Goal: Task Accomplishment & Management: Manage account settings

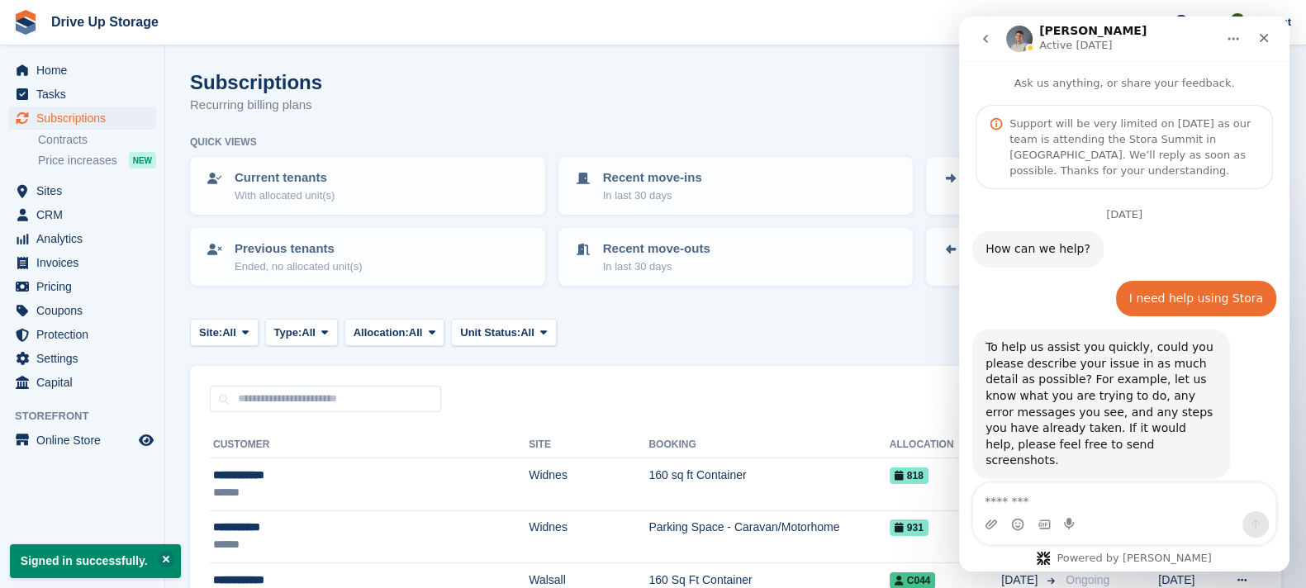
scroll to position [1111, 0]
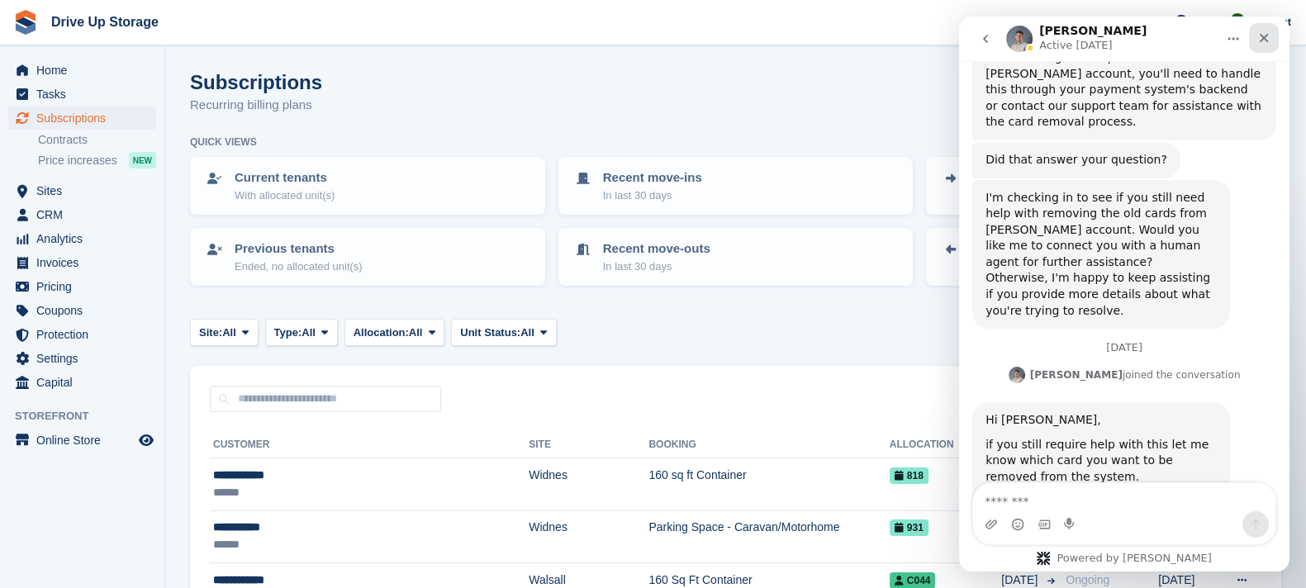
click at [1265, 43] on icon "Close" at bounding box center [1264, 37] width 13 height 13
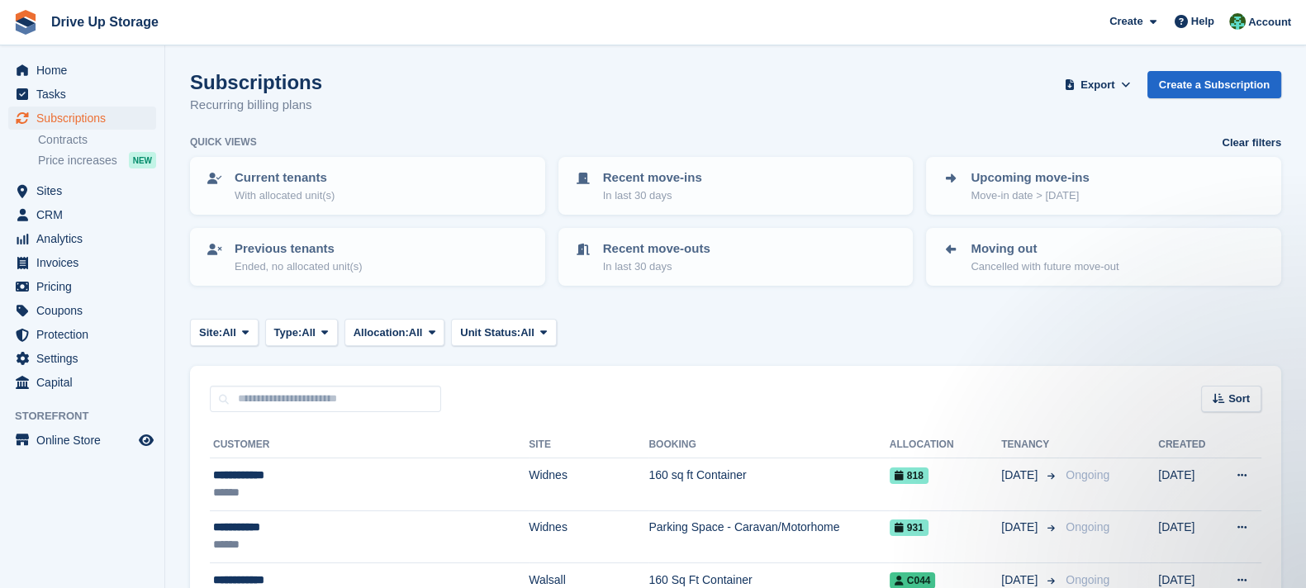
scroll to position [0, 0]
click at [278, 396] on input "text" at bounding box center [325, 399] width 231 height 27
type input "**********"
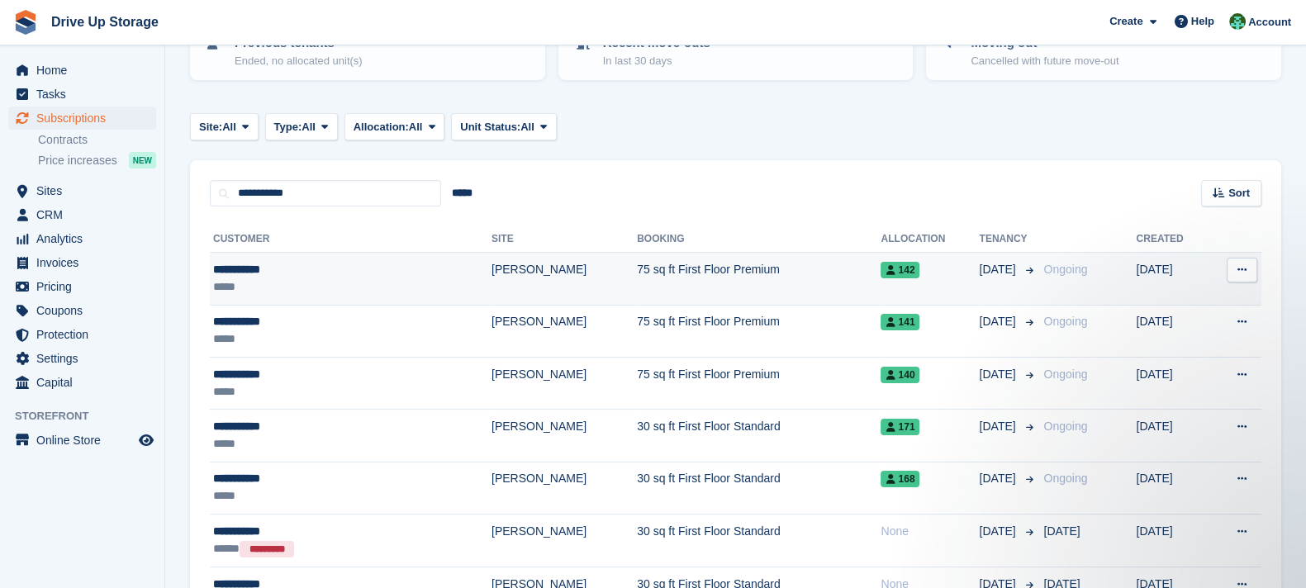
click at [637, 281] on td "75 sq ft First Floor Premium" at bounding box center [759, 279] width 244 height 52
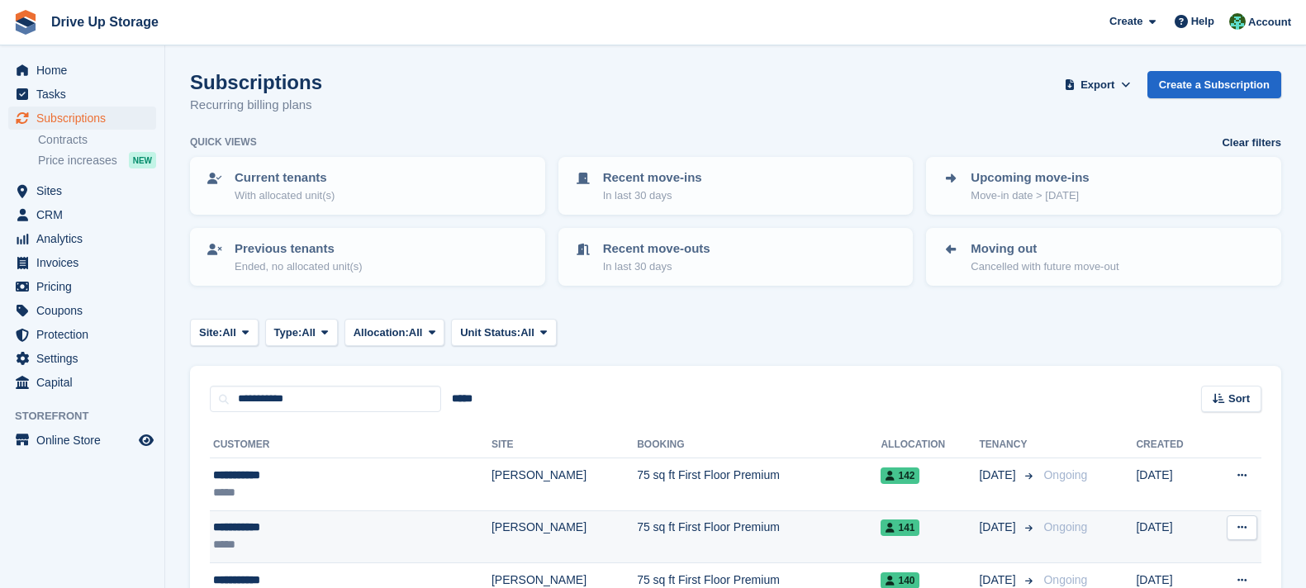
scroll to position [206, 0]
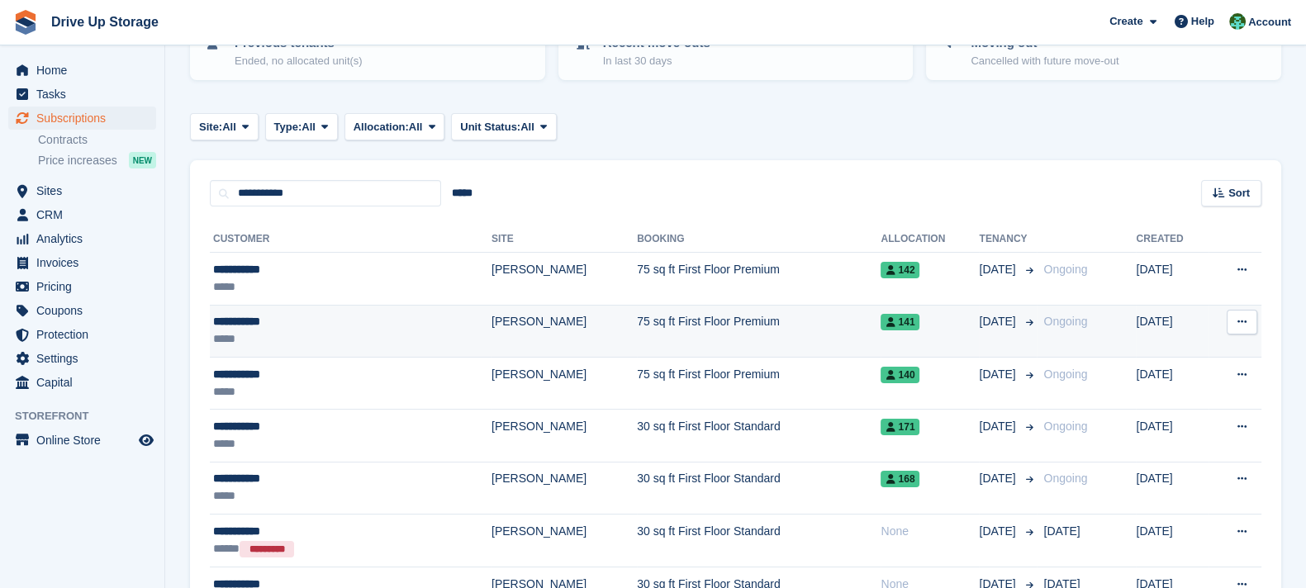
click at [637, 321] on td "75 sq ft First Floor Premium" at bounding box center [759, 331] width 244 height 52
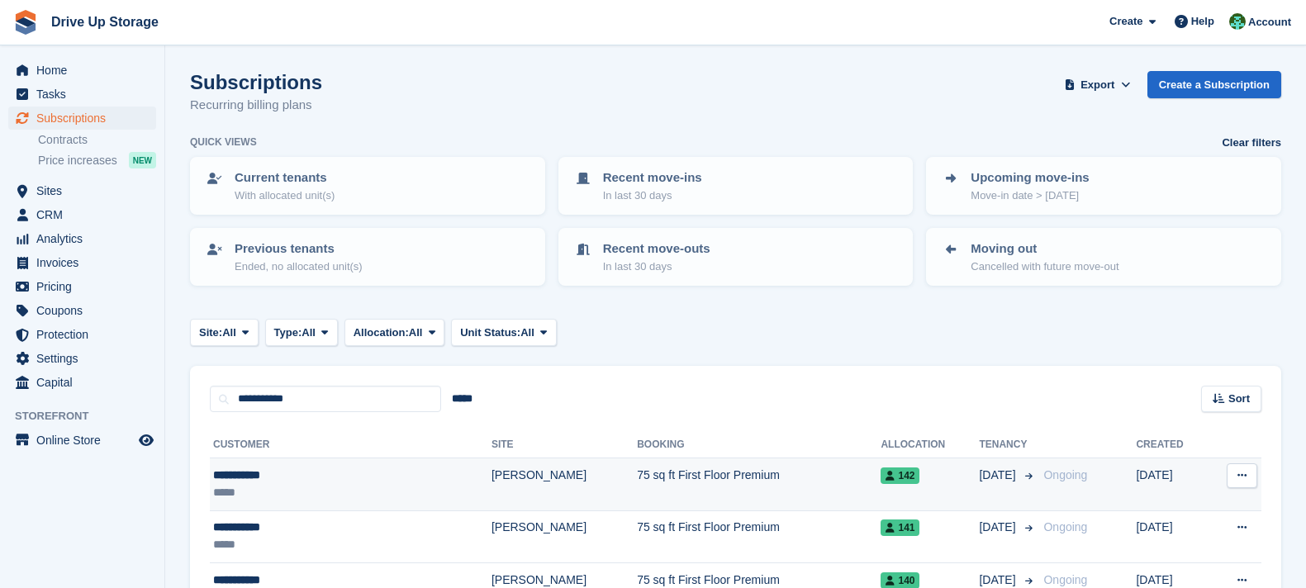
scroll to position [206, 0]
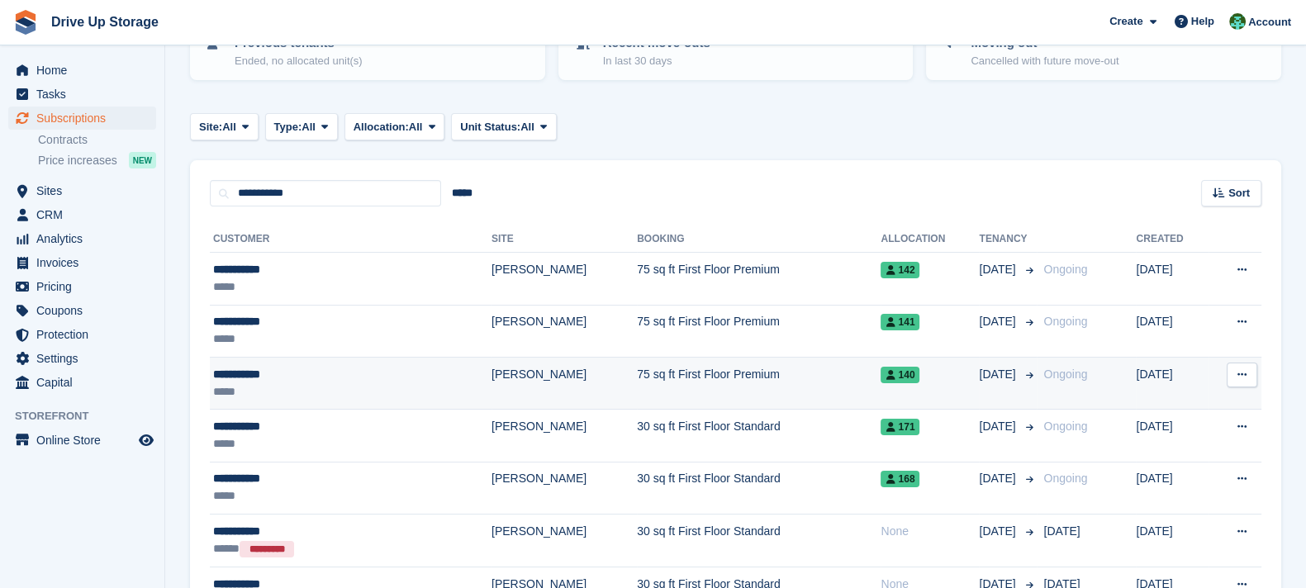
click at [682, 390] on td "75 sq ft First Floor Premium" at bounding box center [759, 383] width 244 height 52
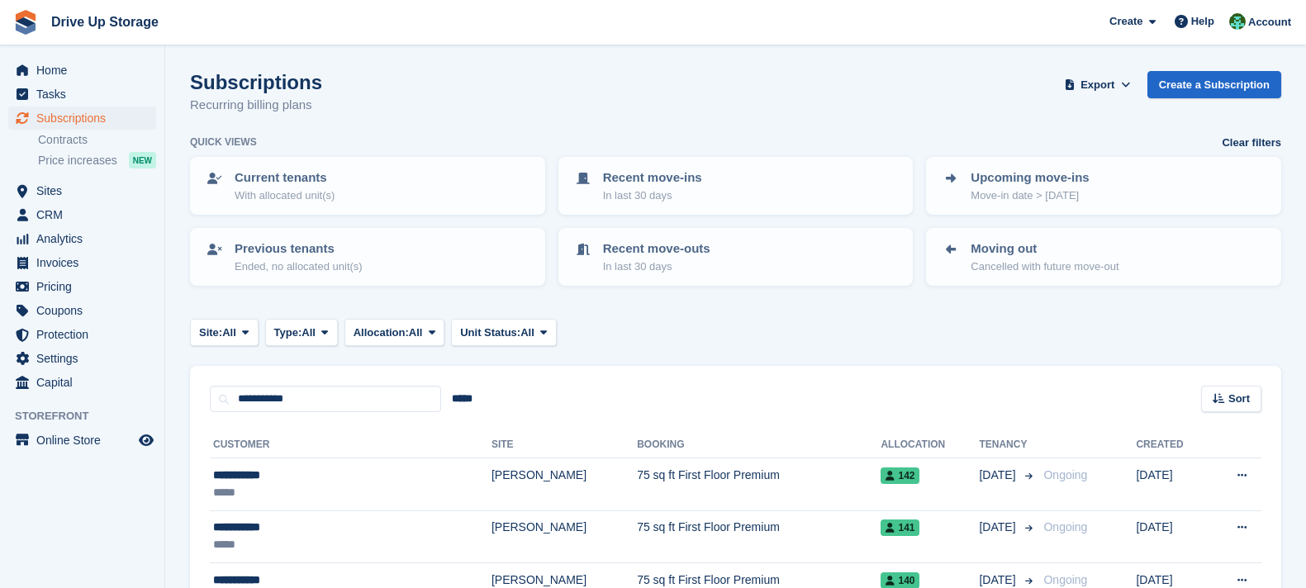
scroll to position [206, 0]
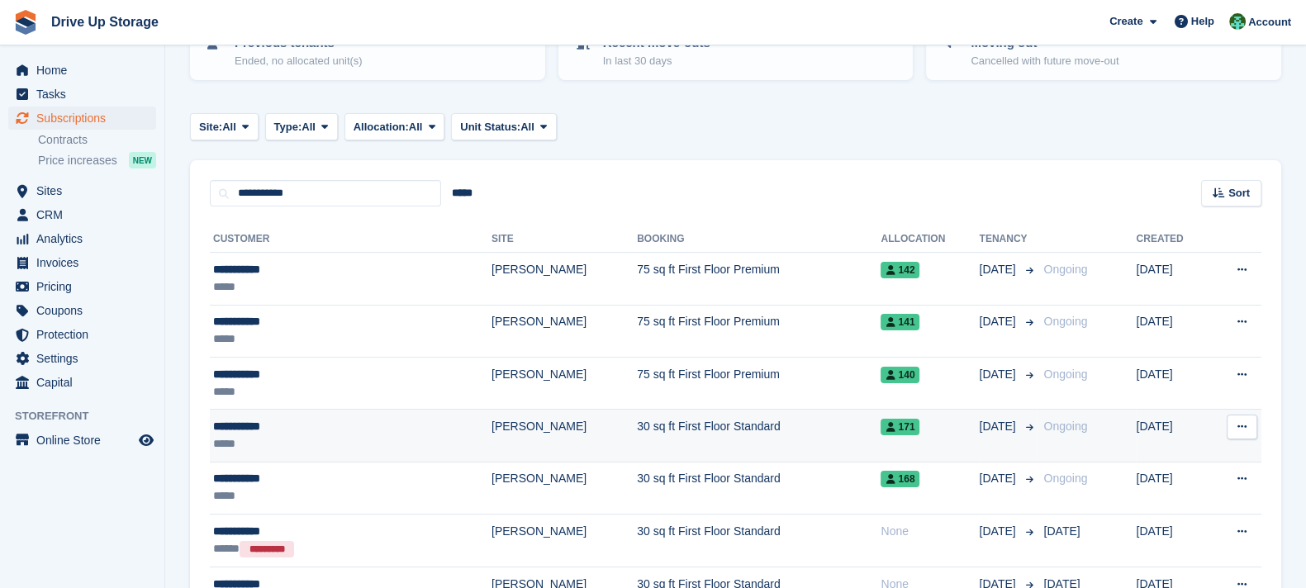
click at [723, 443] on td "30 sq ft First Floor Standard" at bounding box center [759, 436] width 244 height 52
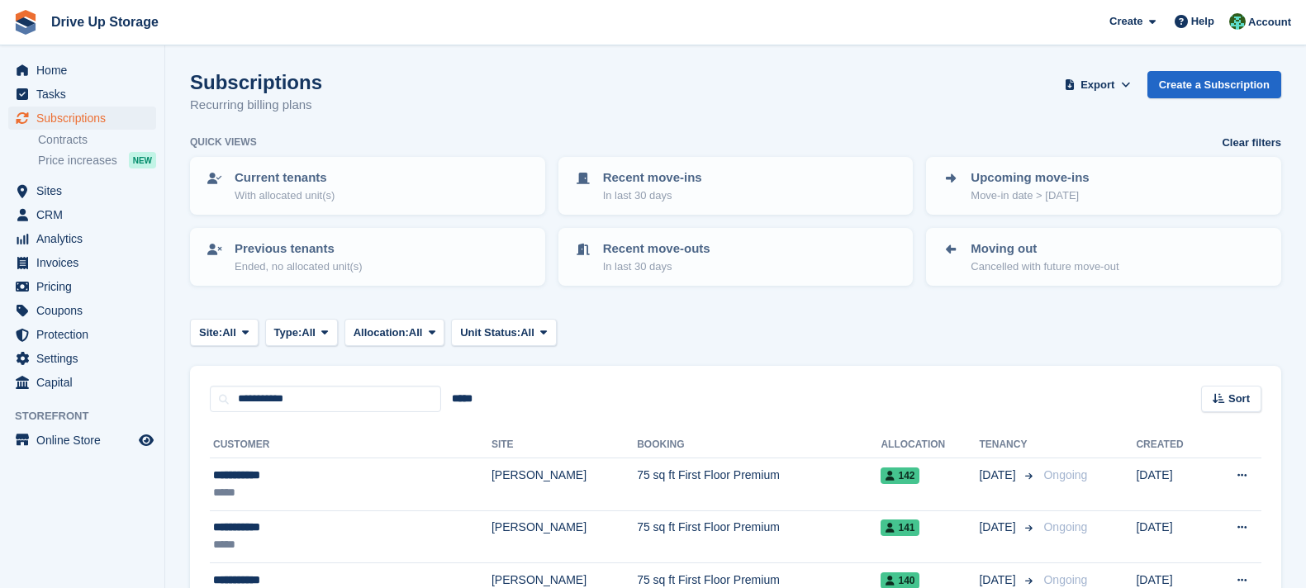
scroll to position [206, 0]
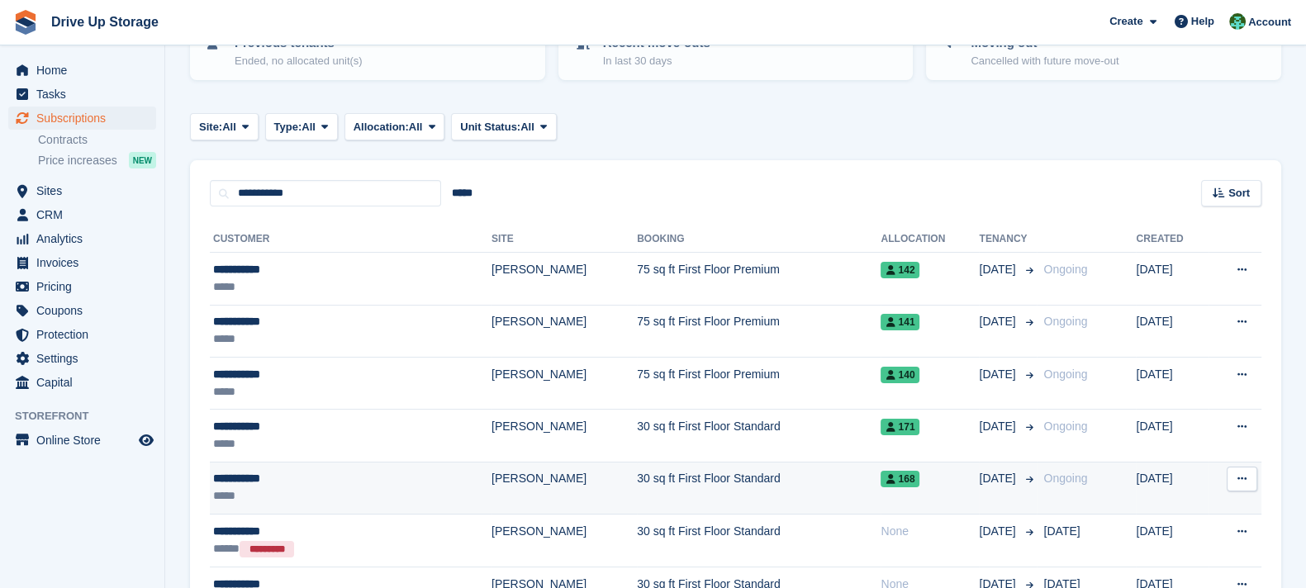
click at [744, 485] on td "30 sq ft First Floor Standard" at bounding box center [759, 488] width 244 height 52
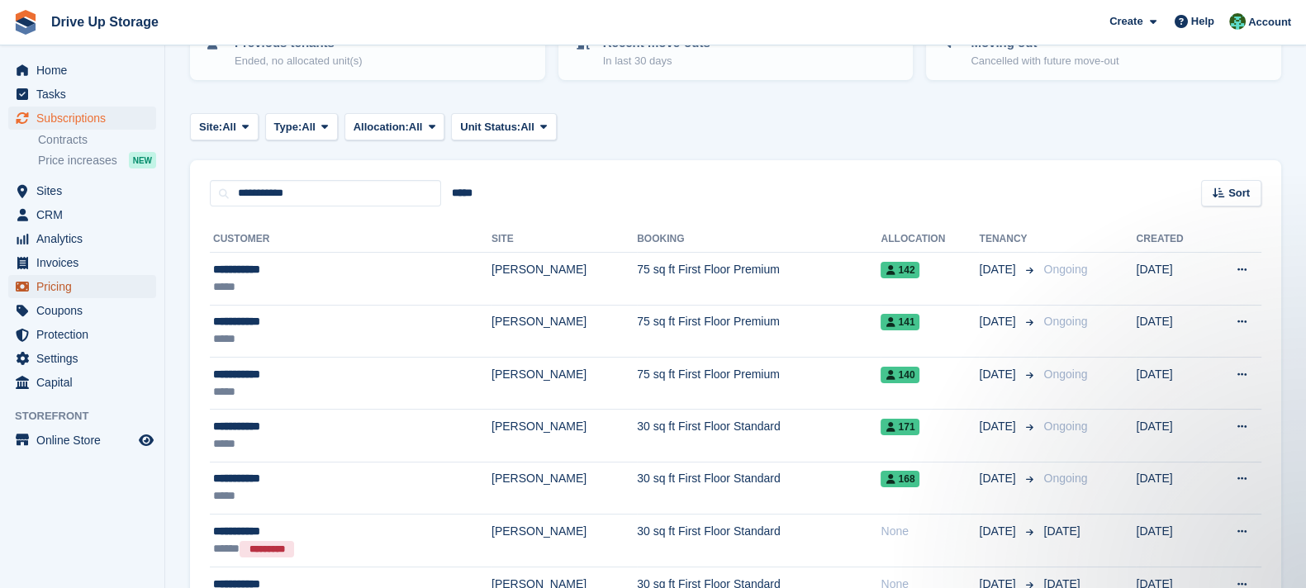
click at [77, 283] on span "Pricing" at bounding box center [85, 286] width 99 height 23
drag, startPoint x: 76, startPoint y: 281, endPoint x: 119, endPoint y: 270, distance: 44.3
click at [76, 281] on span "Pricing" at bounding box center [85, 286] width 99 height 23
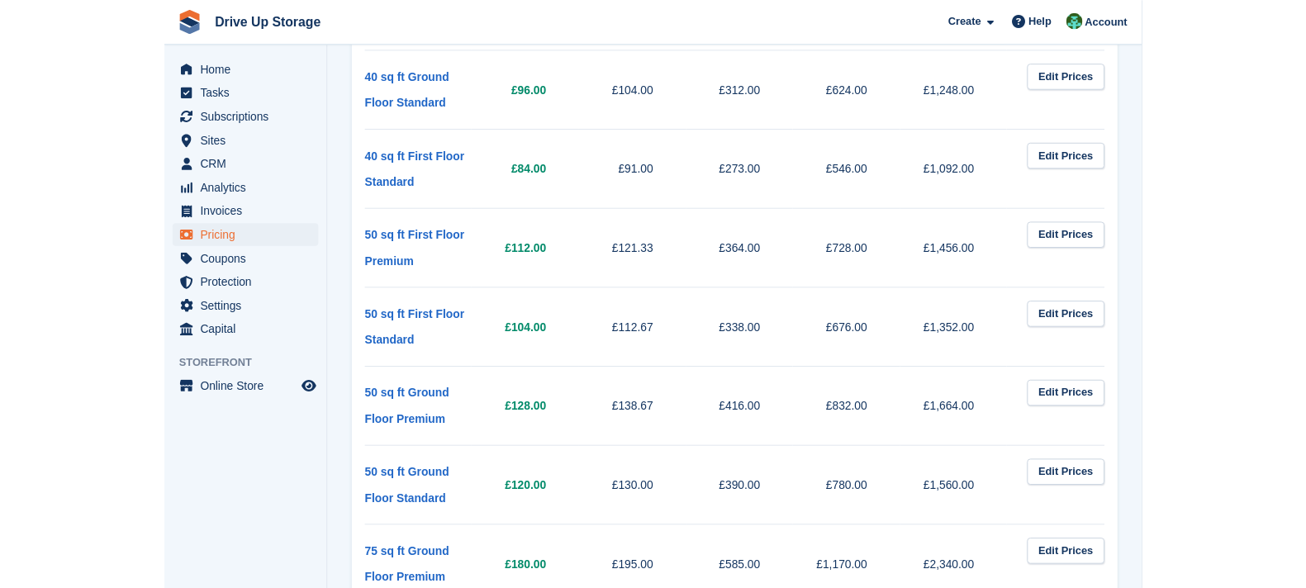
scroll to position [1652, 0]
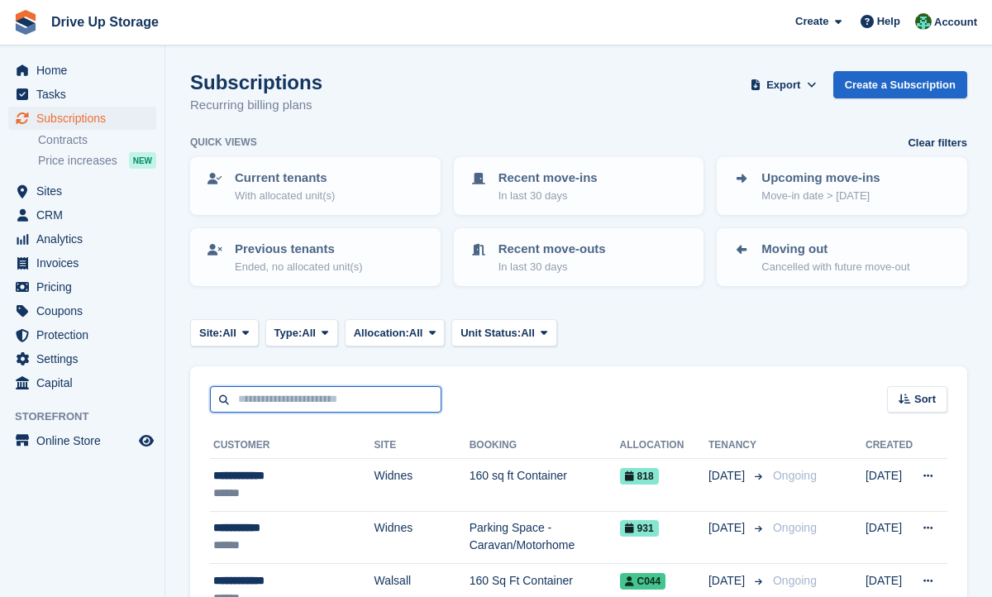
click at [274, 406] on input "text" at bounding box center [325, 399] width 231 height 27
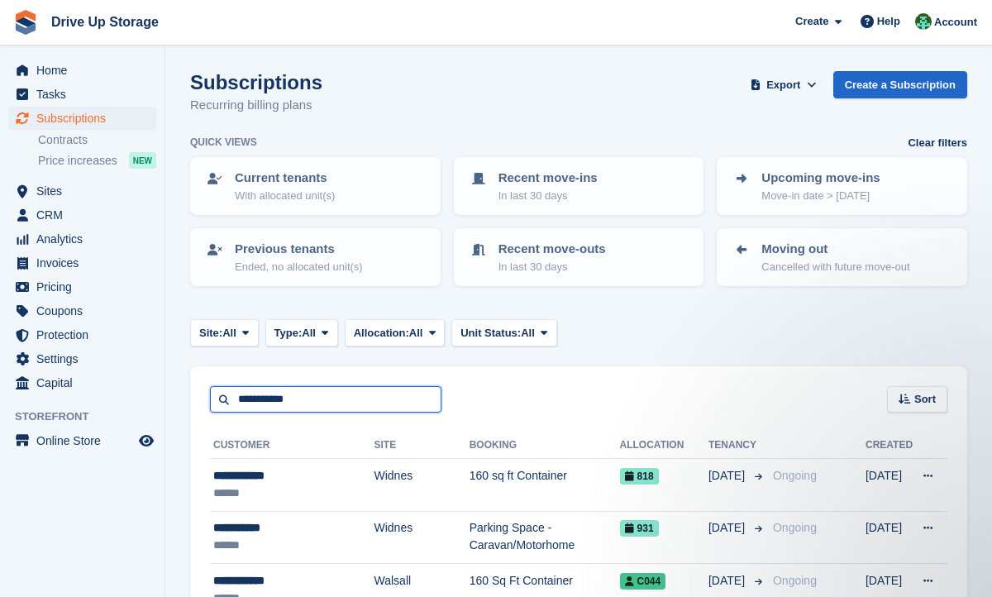
type input "**********"
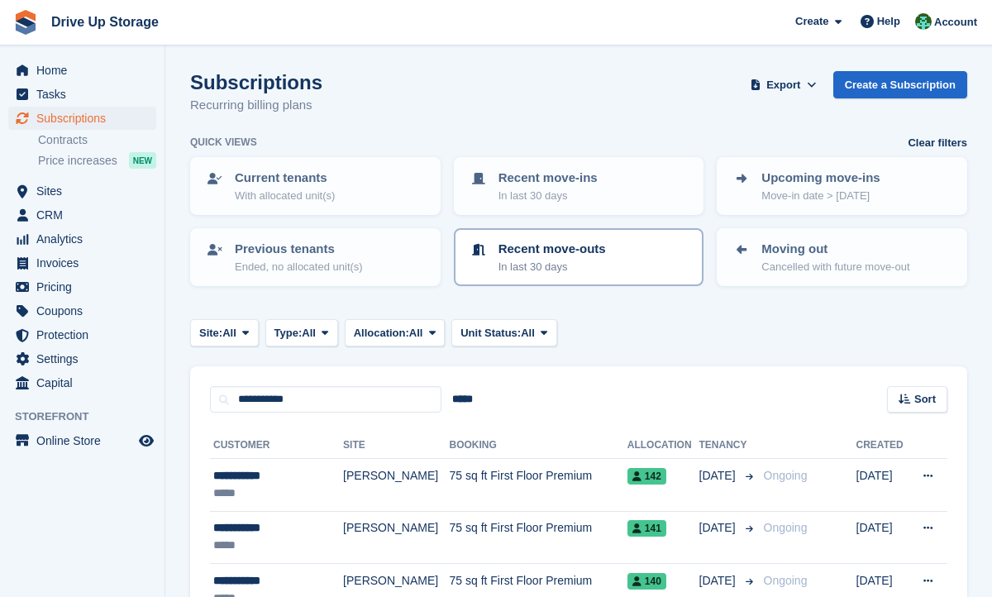
scroll to position [206, 0]
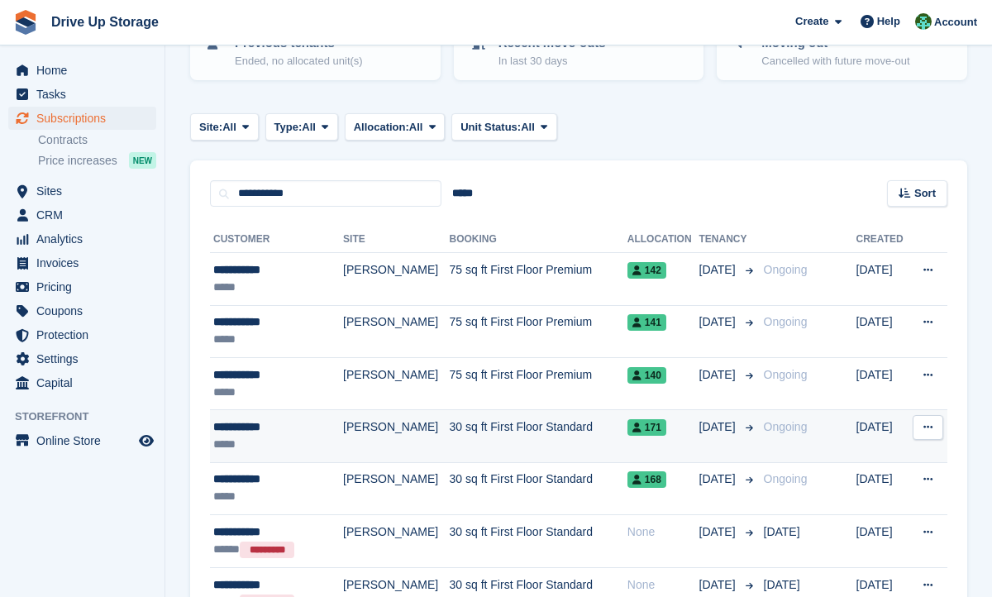
click at [632, 419] on div "171" at bounding box center [663, 426] width 72 height 17
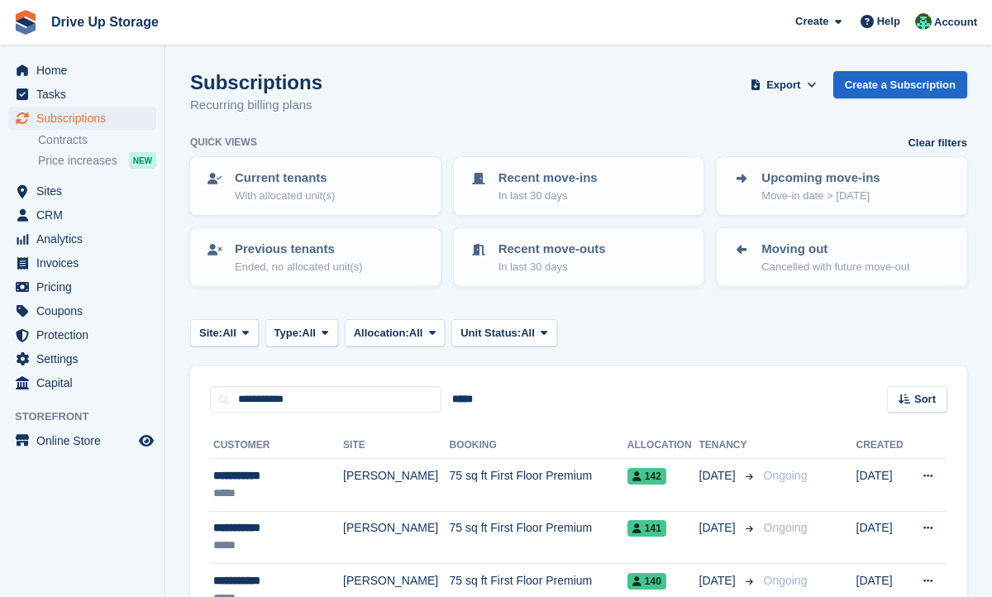
scroll to position [206, 0]
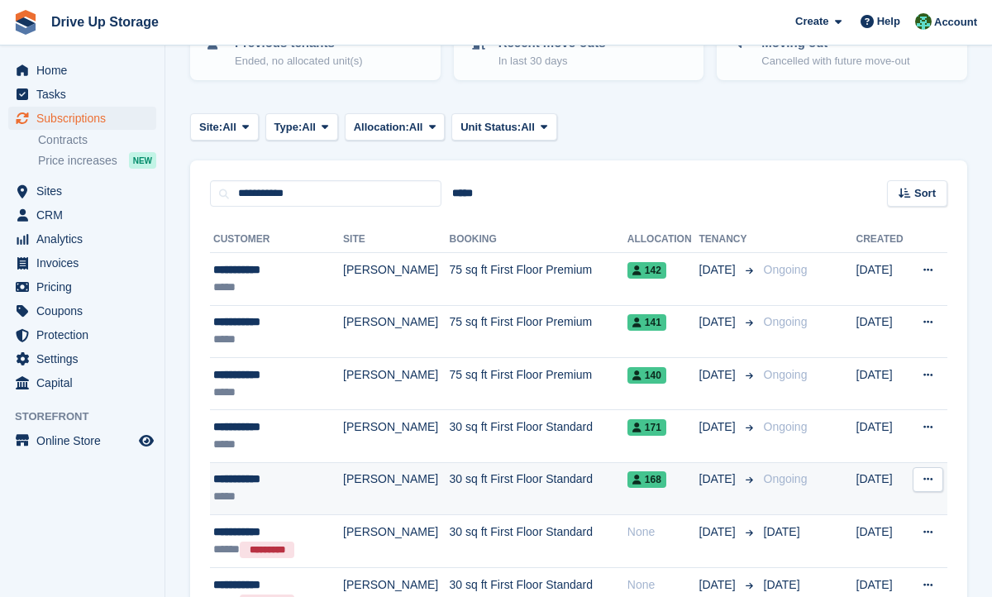
click at [506, 498] on td "30 sq ft First Floor Standard" at bounding box center [539, 488] width 178 height 52
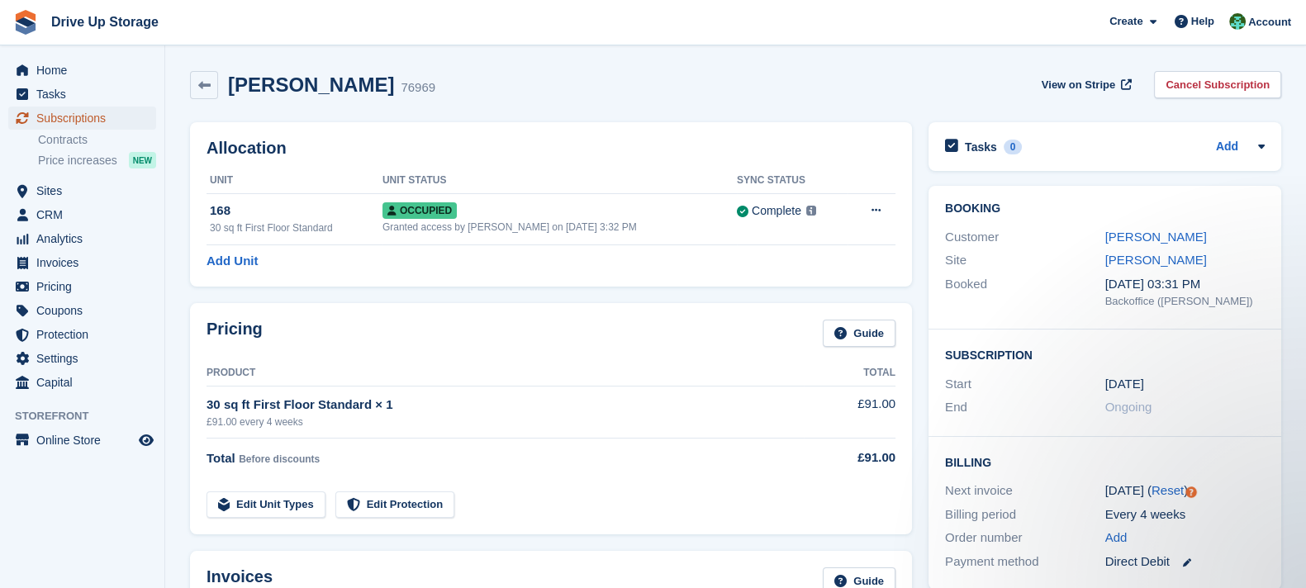
click at [122, 117] on span "Subscriptions" at bounding box center [85, 118] width 99 height 23
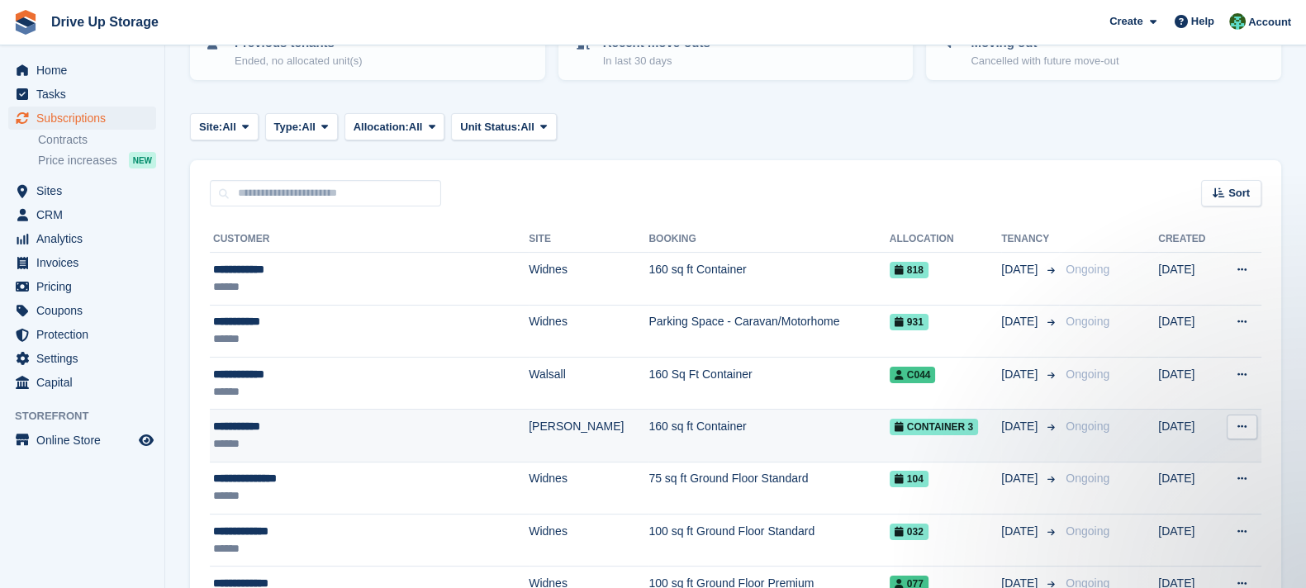
scroll to position [412, 0]
